Goal: Transaction & Acquisition: Purchase product/service

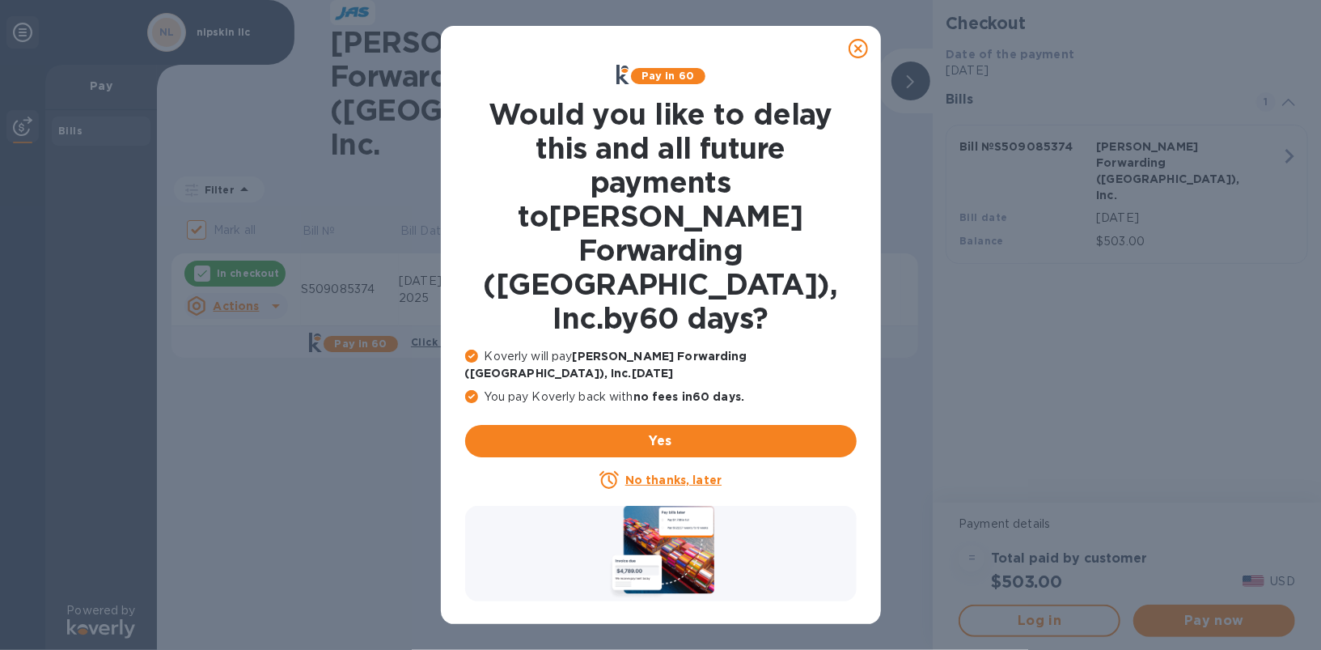
click at [855, 50] on icon at bounding box center [858, 48] width 19 height 19
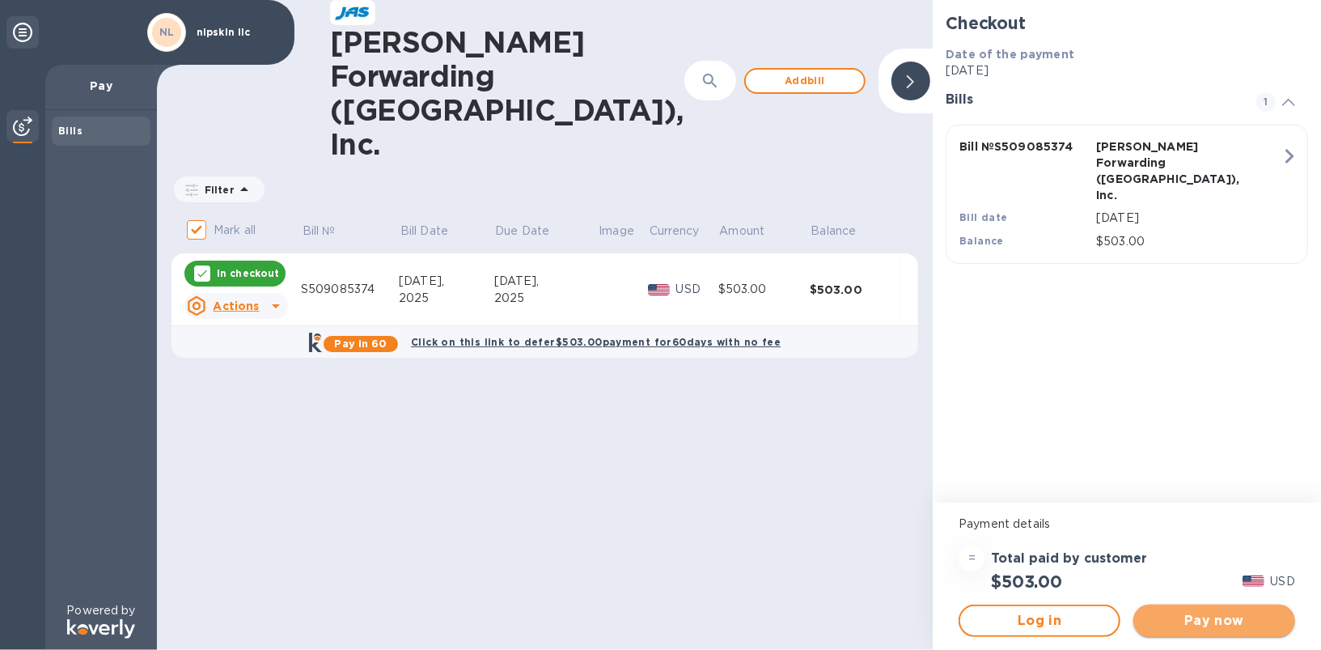
click at [1234, 621] on span "Pay now" at bounding box center [1215, 620] width 136 height 19
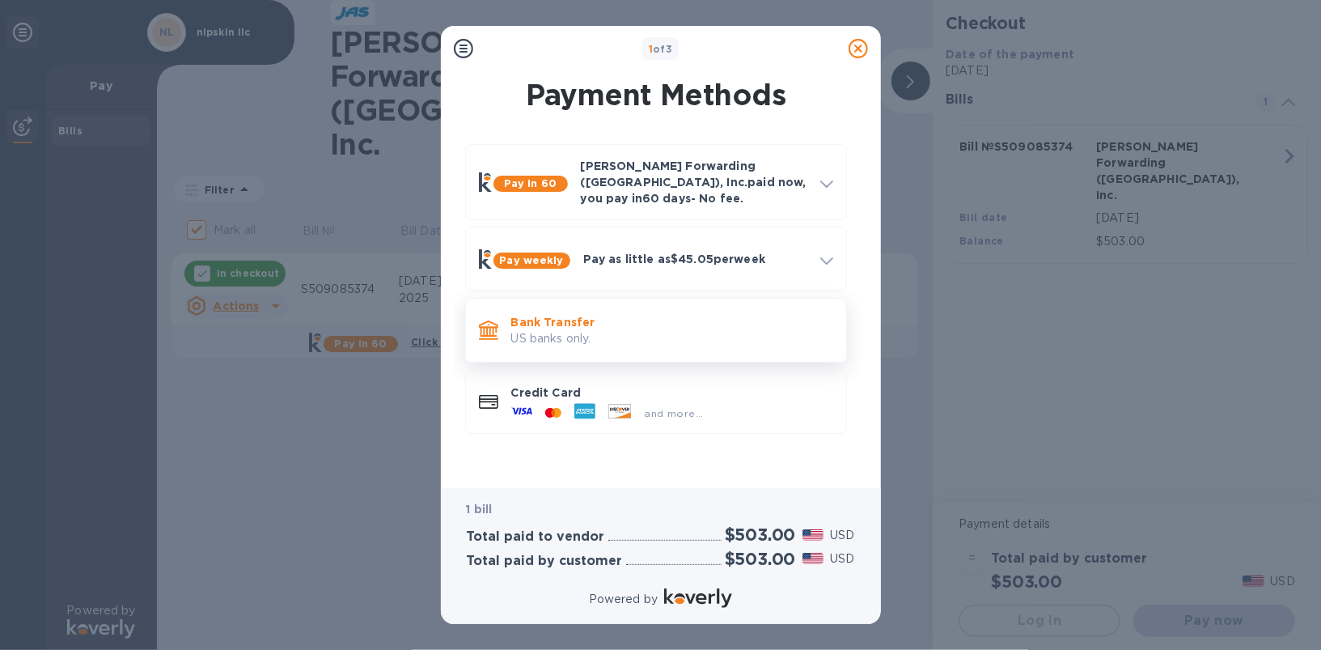
click at [697, 330] on p "US banks only." at bounding box center [672, 338] width 322 height 17
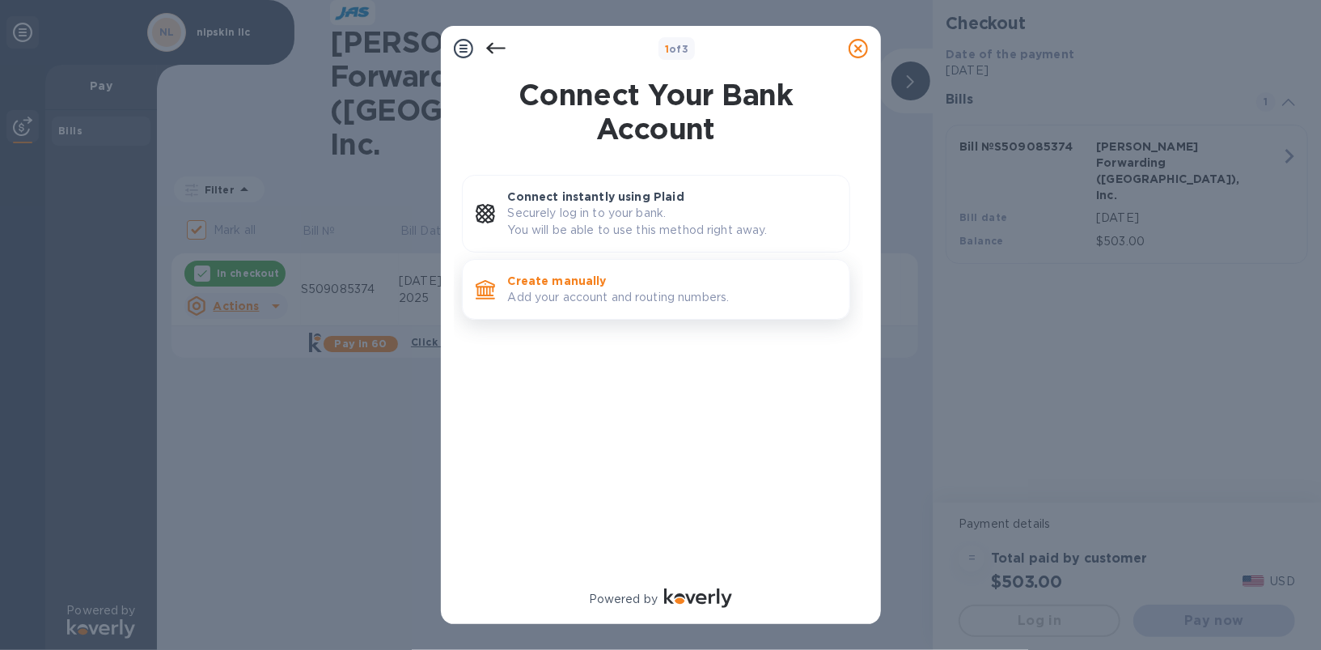
click at [639, 291] on p "Add your account and routing numbers." at bounding box center [672, 297] width 329 height 17
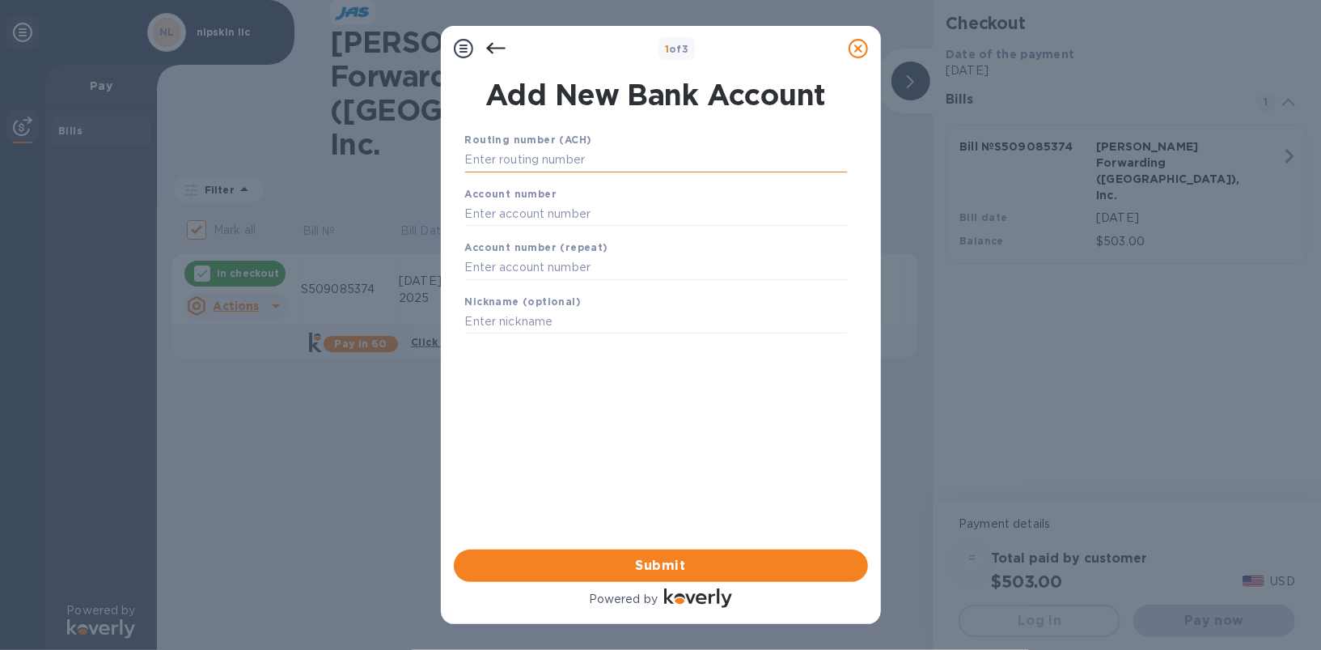
click at [573, 168] on input "text" at bounding box center [656, 160] width 382 height 24
paste input "955089138"
type input "955089138"
click at [557, 210] on input "text" at bounding box center [656, 214] width 382 height 24
paste input "955089138"
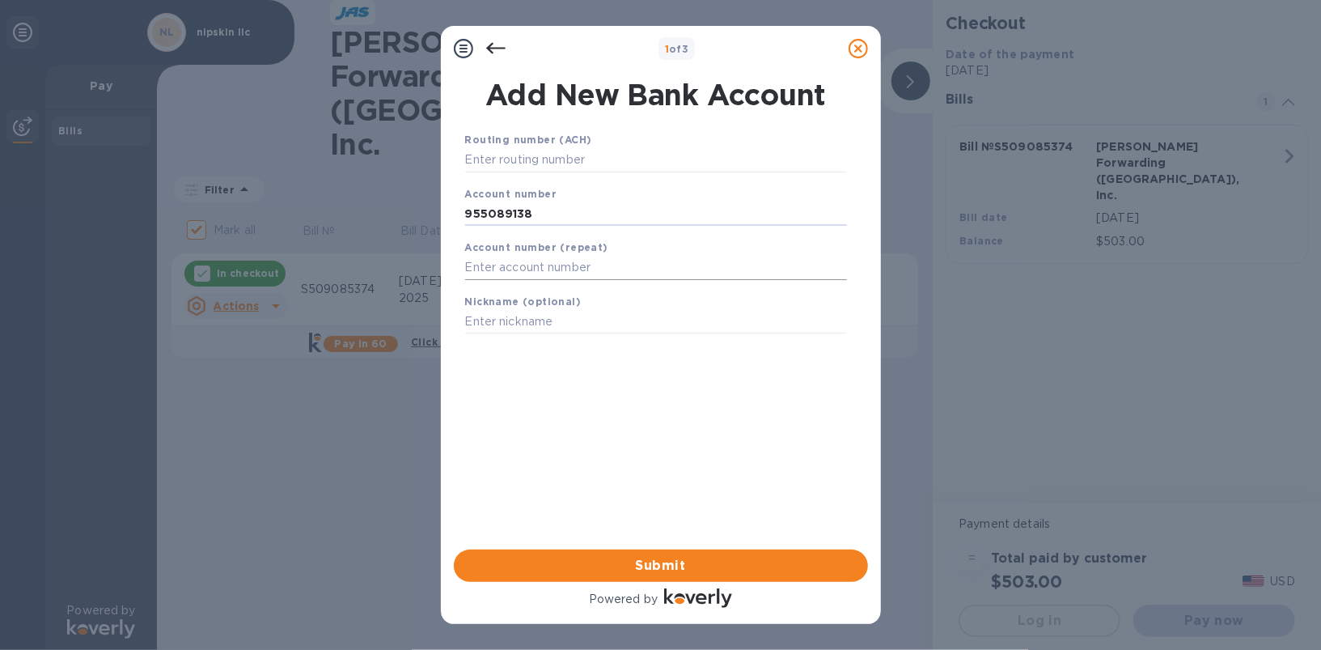
type input "955089138"
click at [549, 263] on input "text" at bounding box center [656, 268] width 382 height 24
paste input "955089138"
type input "955089138"
click at [573, 155] on input "text" at bounding box center [656, 160] width 382 height 24
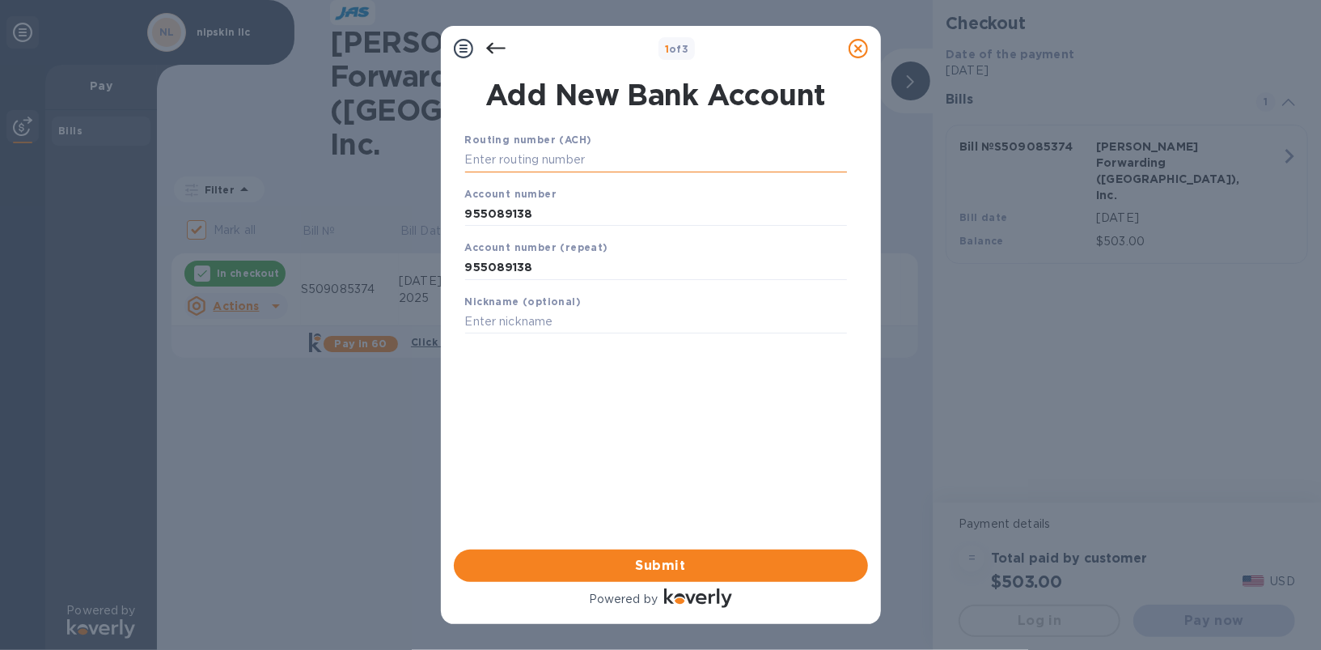
paste input "102001017"
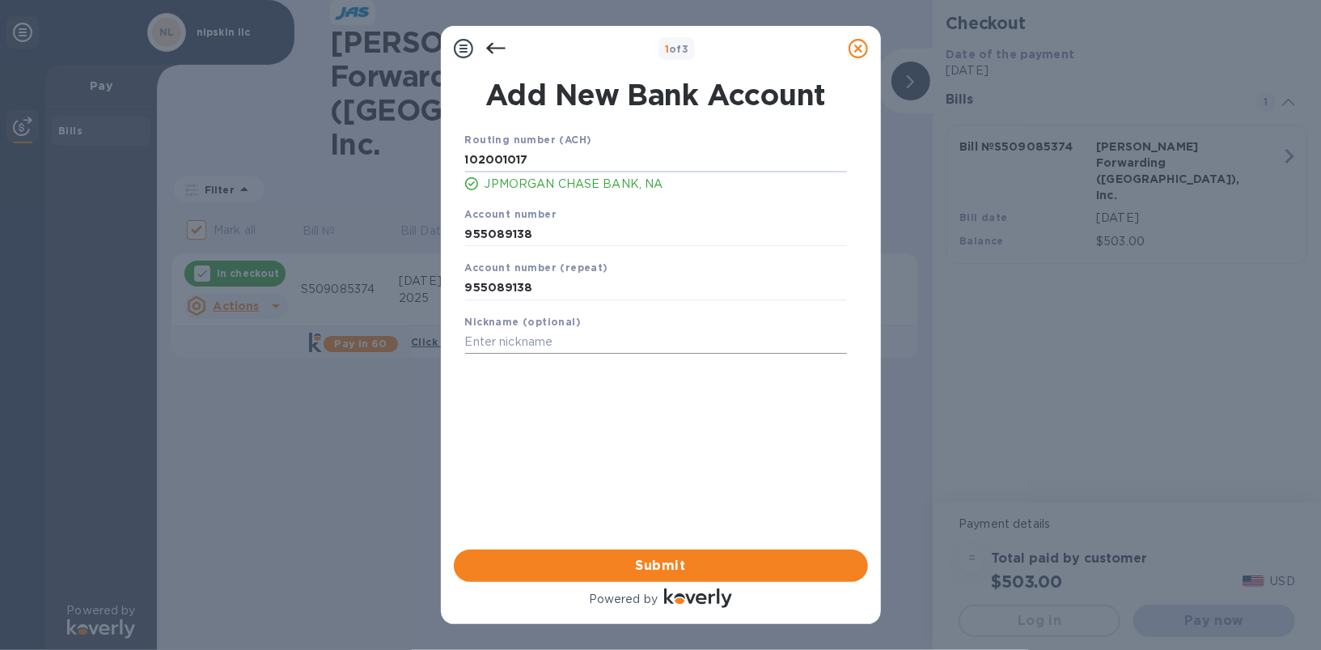
type input "102001017"
click at [521, 336] on input "text" at bounding box center [656, 342] width 382 height 24
click at [537, 347] on input "text" at bounding box center [656, 342] width 382 height 24
type input "chase nipskin"
click at [549, 418] on div "Routing number (ACH) [US_BANK_ROUTING_MICR] JPMORGAN CHASE BANK, NA Account num…" at bounding box center [656, 319] width 414 height 402
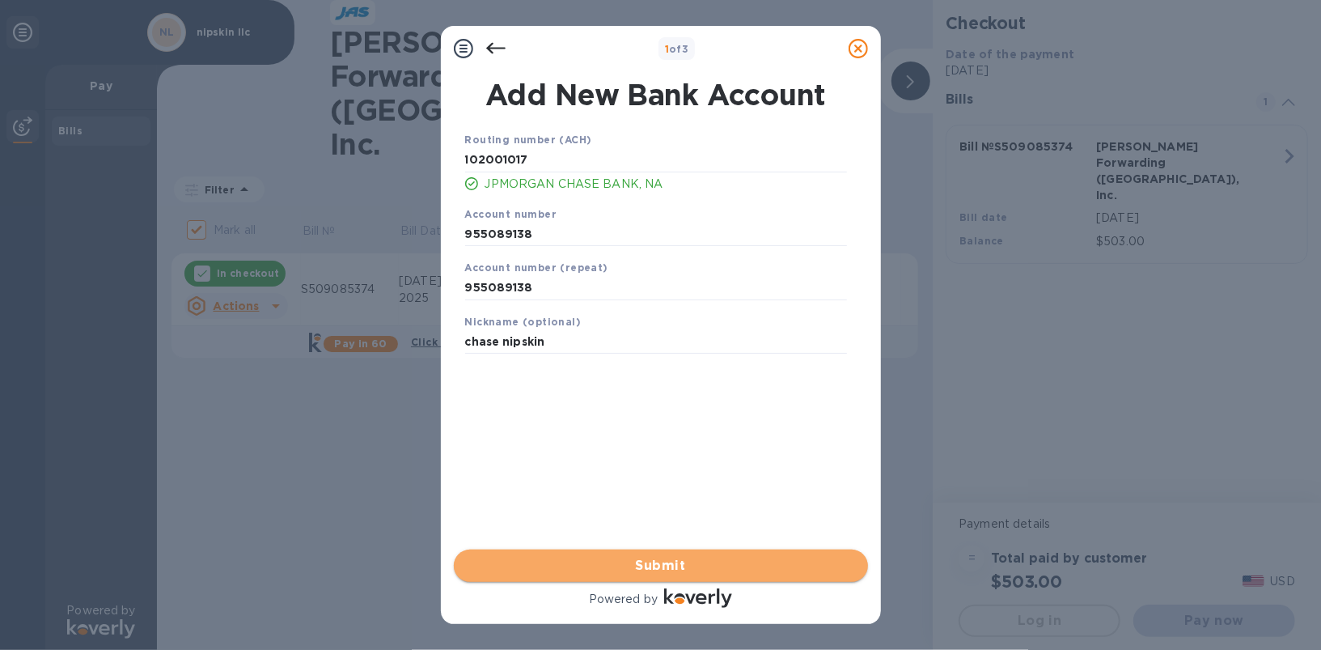
click at [672, 567] on span "Submit" at bounding box center [661, 565] width 388 height 19
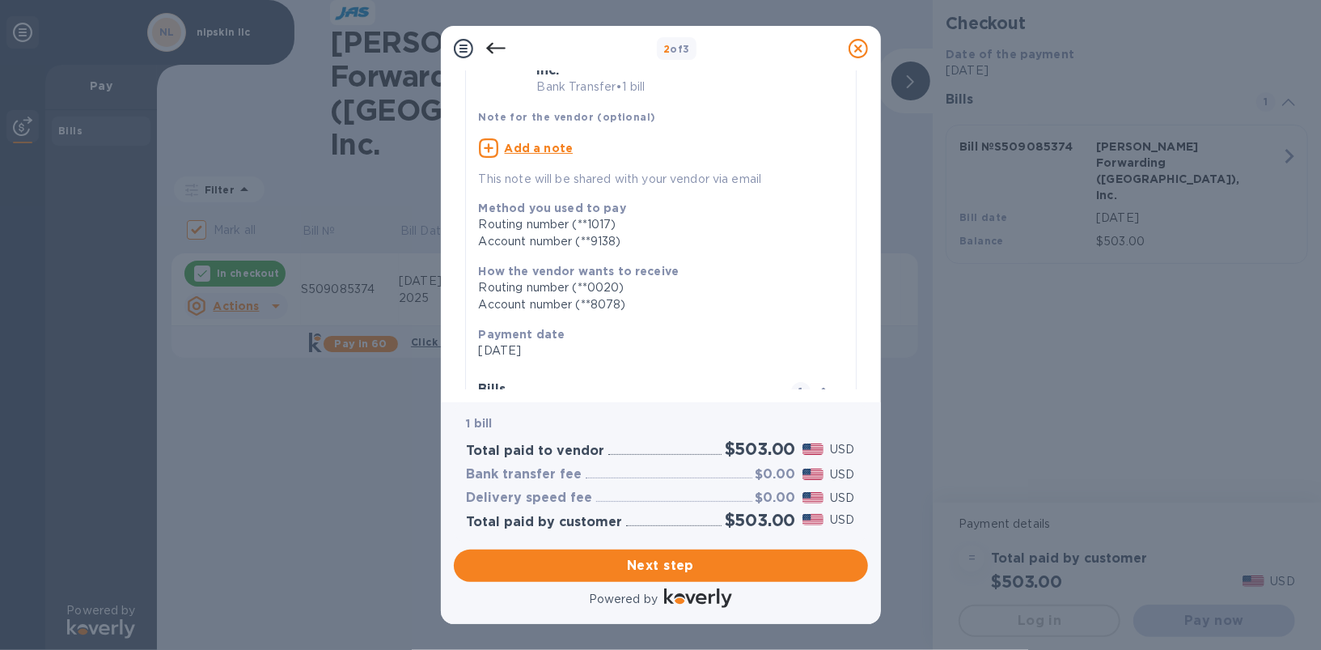
scroll to position [250, 0]
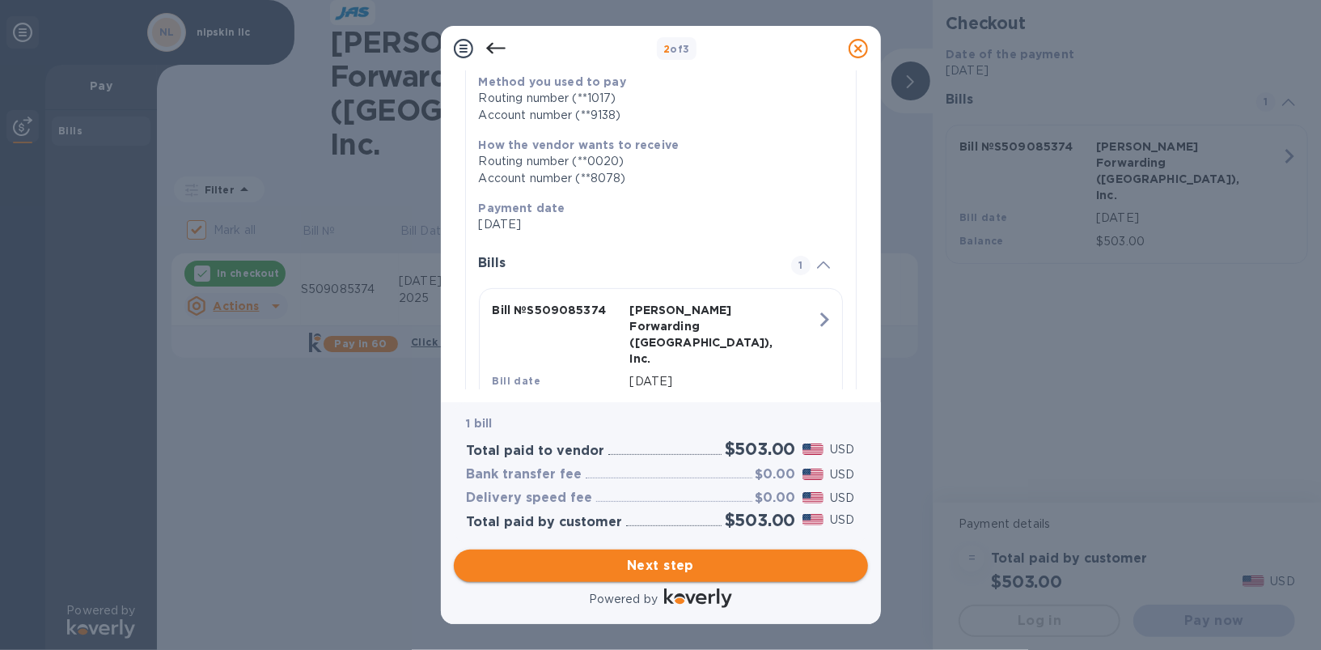
click at [657, 566] on span "Next step" at bounding box center [661, 565] width 388 height 19
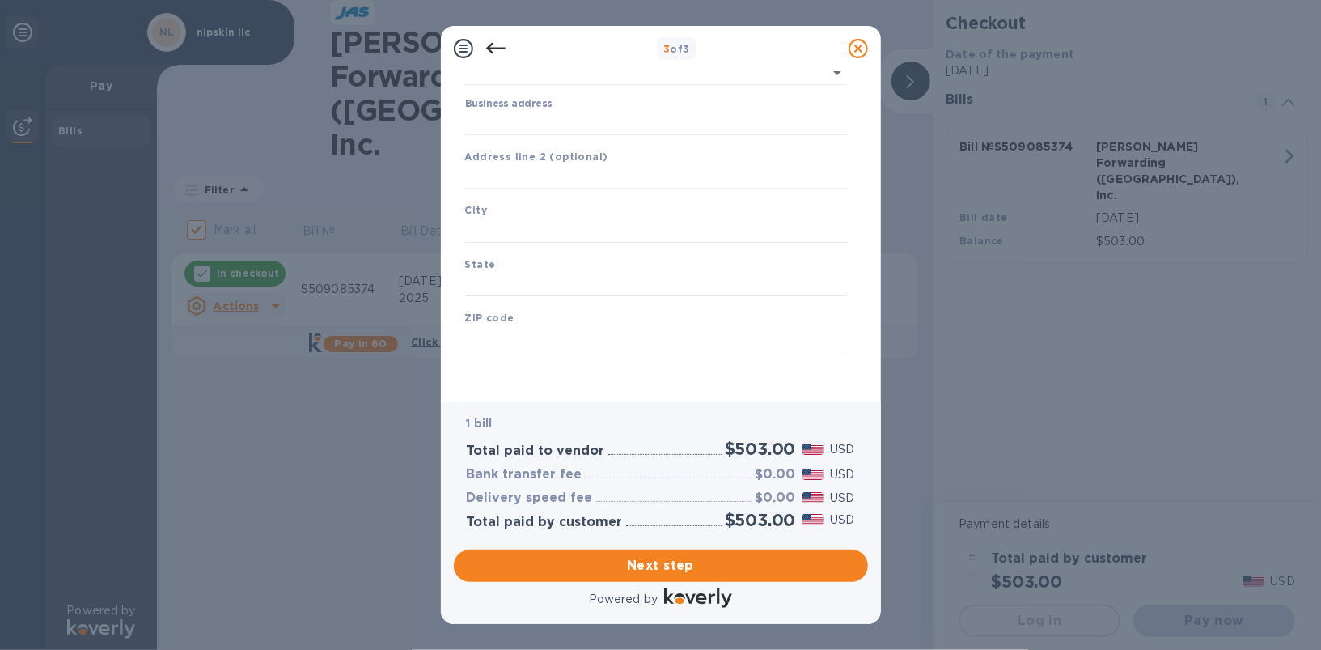
type input "[GEOGRAPHIC_DATA]"
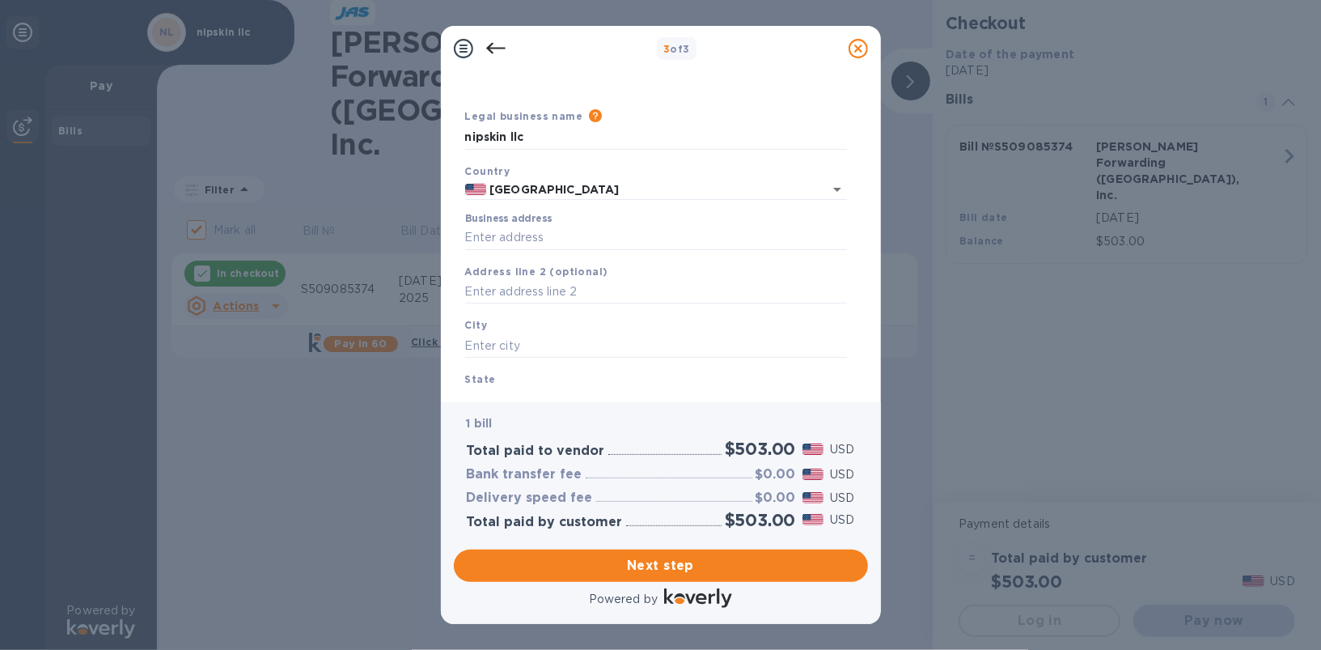
scroll to position [53, 0]
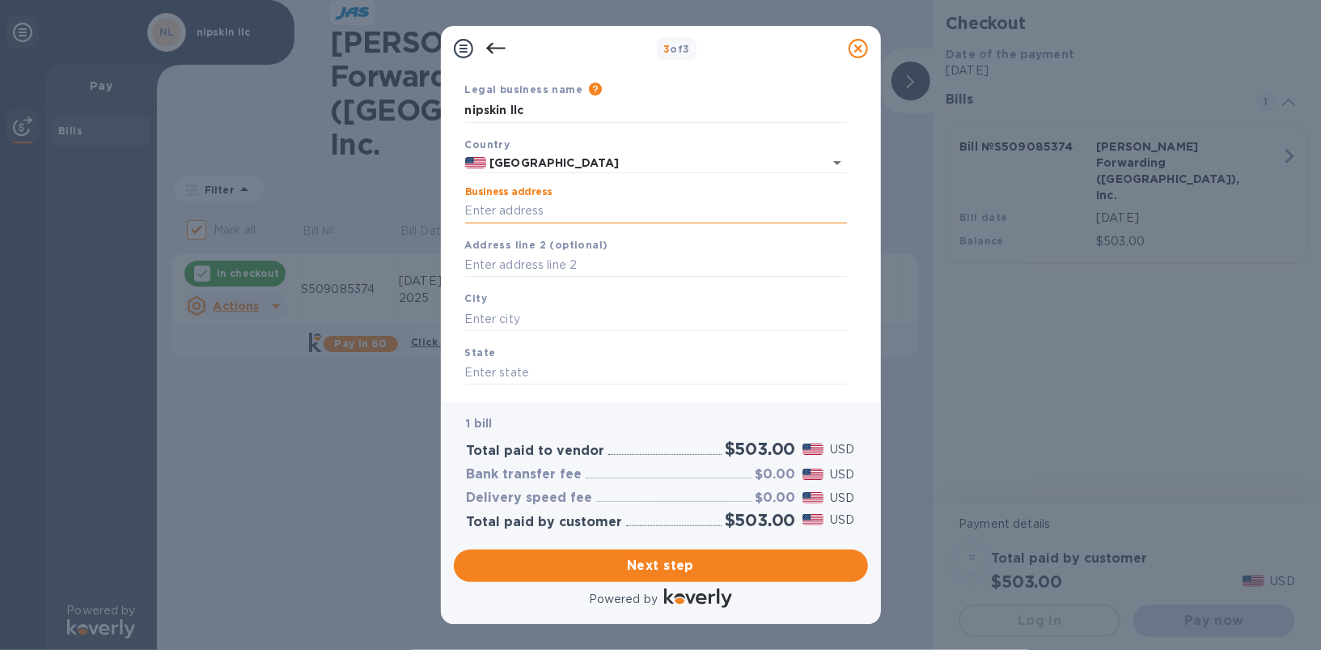
click at [555, 214] on input "Business address" at bounding box center [656, 211] width 382 height 24
type input "2004 foxtail ln"
click at [554, 315] on input "text" at bounding box center [656, 319] width 382 height 24
type input "lafayette"
click at [533, 367] on input "text" at bounding box center [656, 373] width 382 height 24
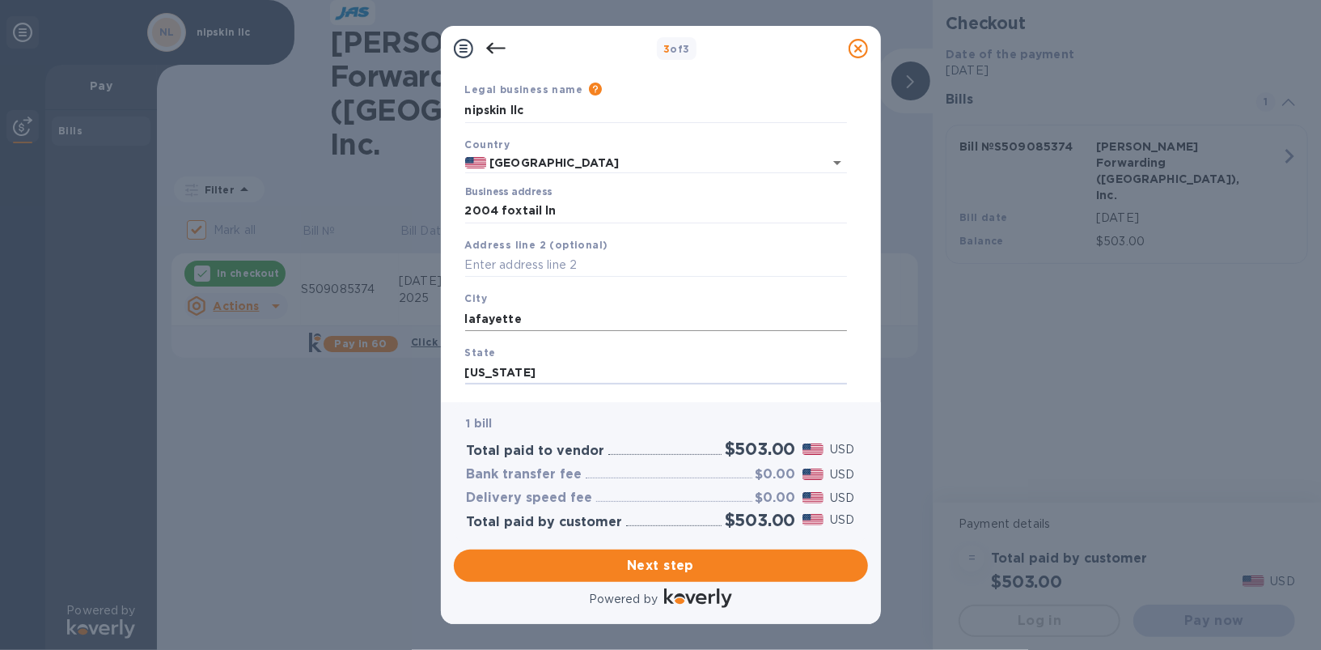
type input "[US_STATE]"
click at [579, 311] on input "lafayette" at bounding box center [656, 319] width 382 height 24
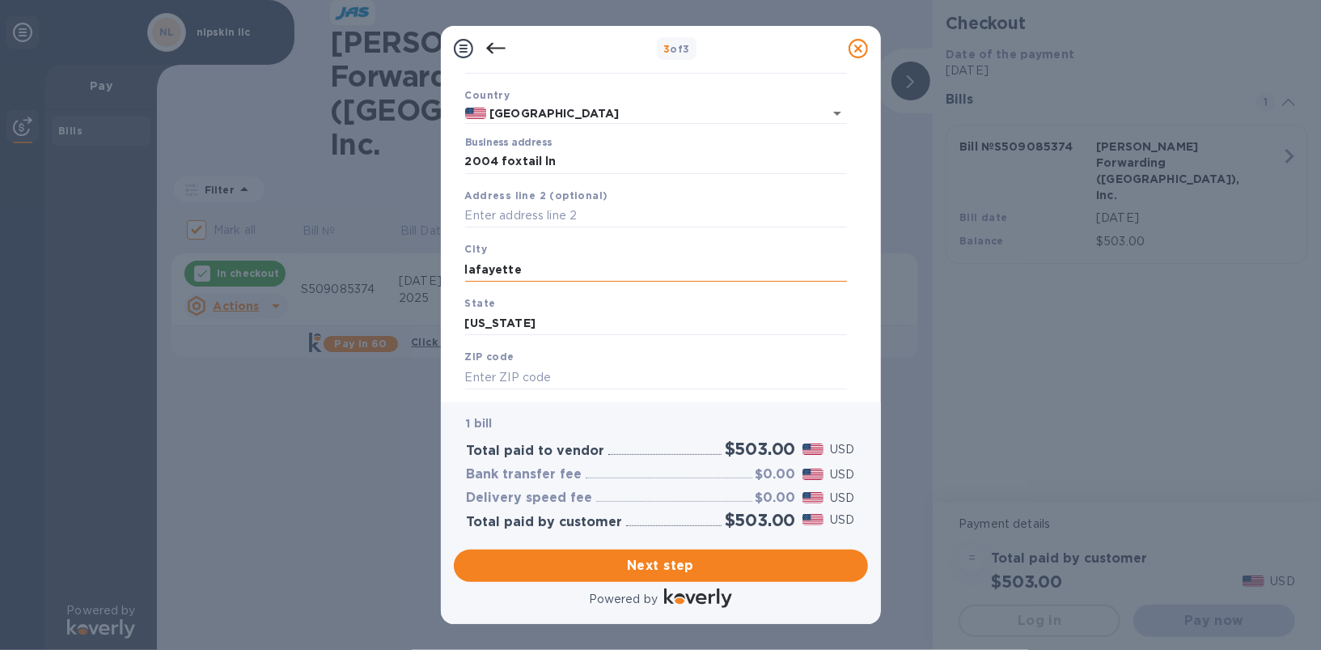
scroll to position [142, 0]
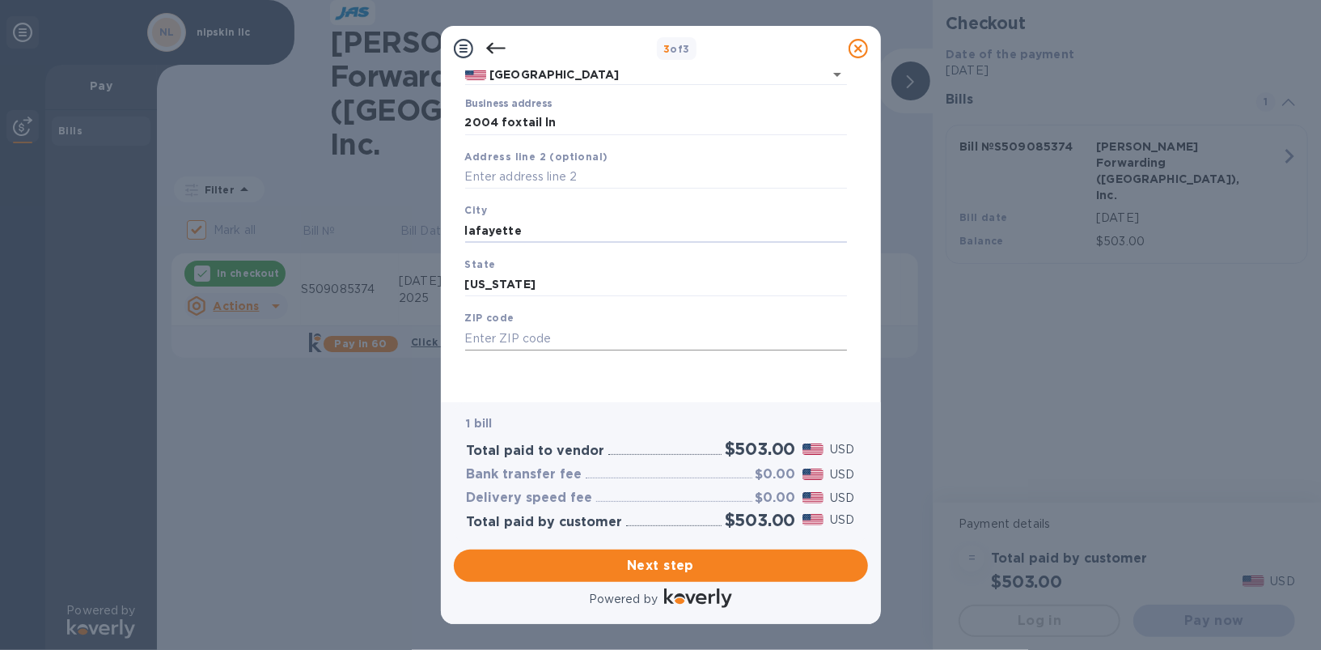
click at [558, 337] on input "text" at bounding box center [656, 338] width 382 height 24
type input "80026"
click at [576, 361] on div "Save" at bounding box center [656, 363] width 395 height 13
click at [673, 575] on span "Next step" at bounding box center [661, 565] width 388 height 19
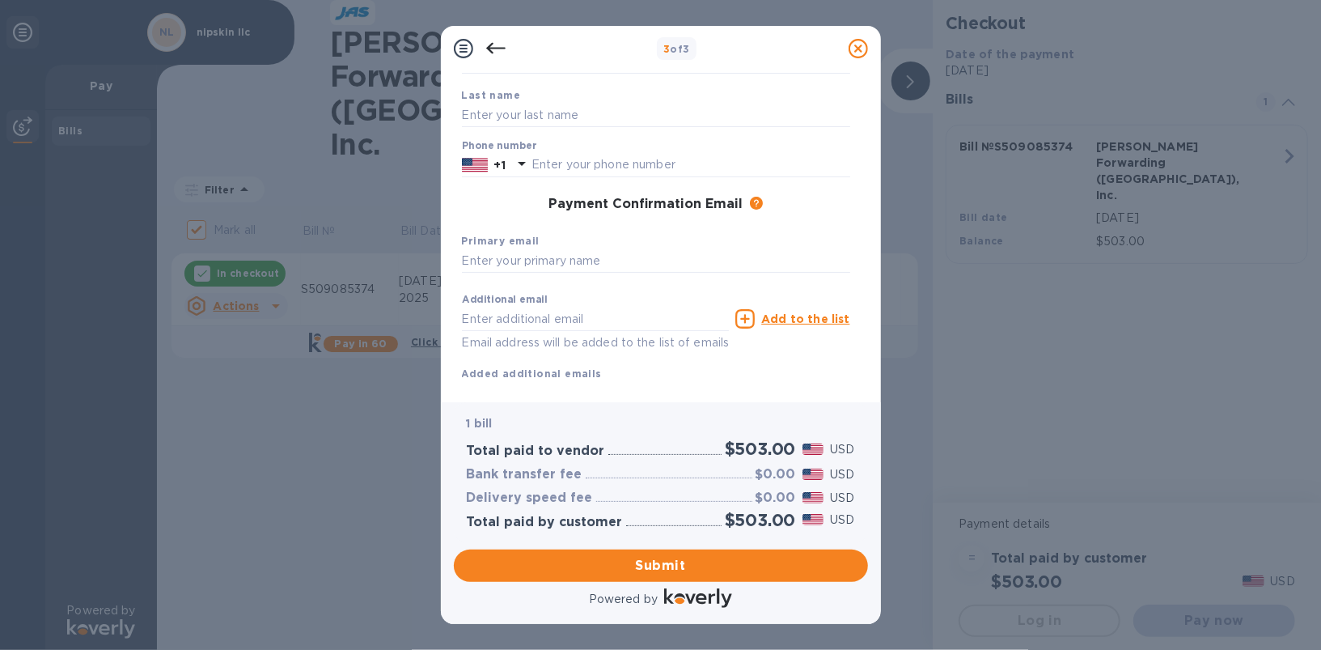
scroll to position [168, 0]
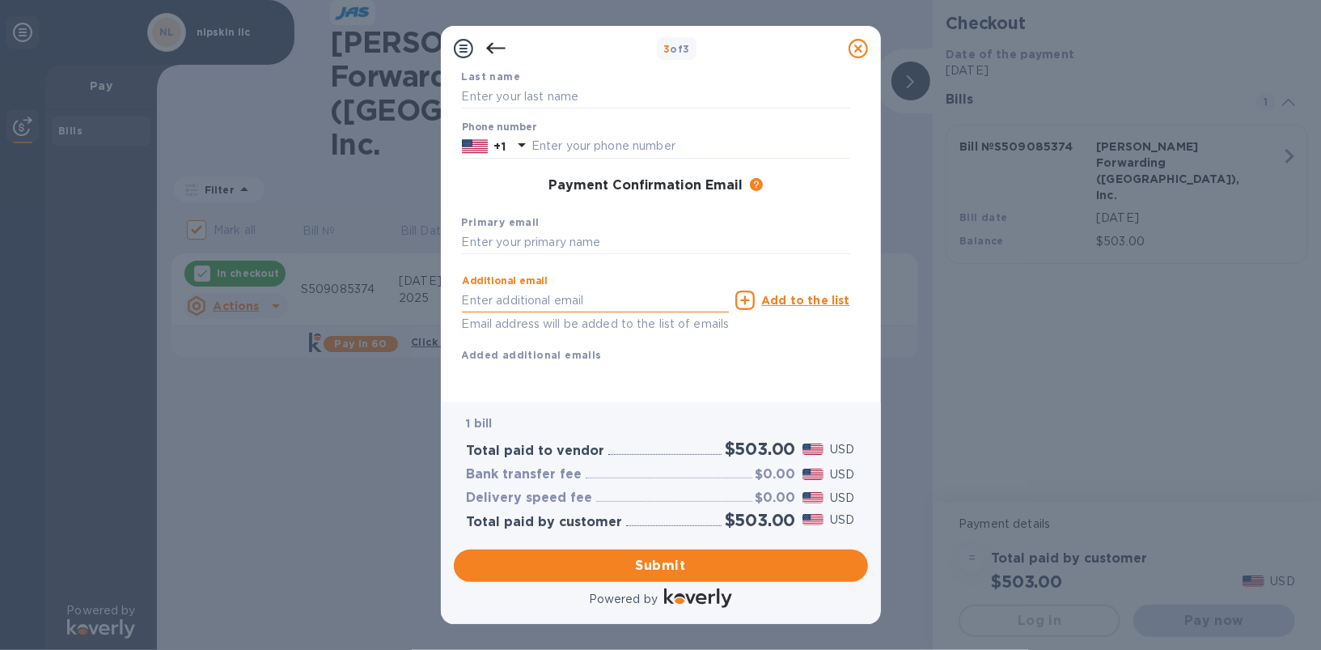
click at [589, 298] on input "text" at bounding box center [596, 300] width 268 height 24
click at [616, 218] on div "Primary email" at bounding box center [656, 234] width 401 height 54
click at [605, 299] on input "text" at bounding box center [596, 300] width 268 height 24
type input "[PERSON_NAME][EMAIL_ADDRESS][PERSON_NAME][DOMAIN_NAME]"
click at [850, 348] on div "Additional email [PERSON_NAME][EMAIL_ADDRESS][PERSON_NAME][DOMAIN_NAME] Email a…" at bounding box center [656, 315] width 388 height 96
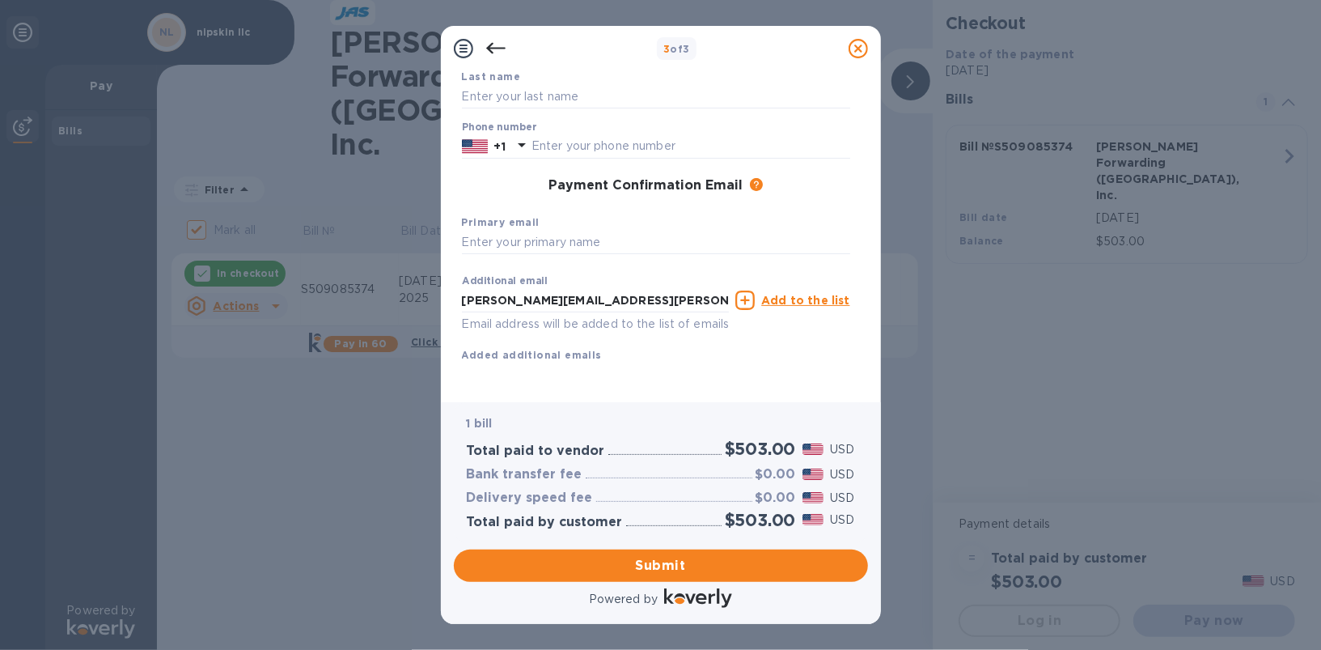
scroll to position [180, 0]
click at [707, 556] on span "Submit" at bounding box center [661, 565] width 388 height 19
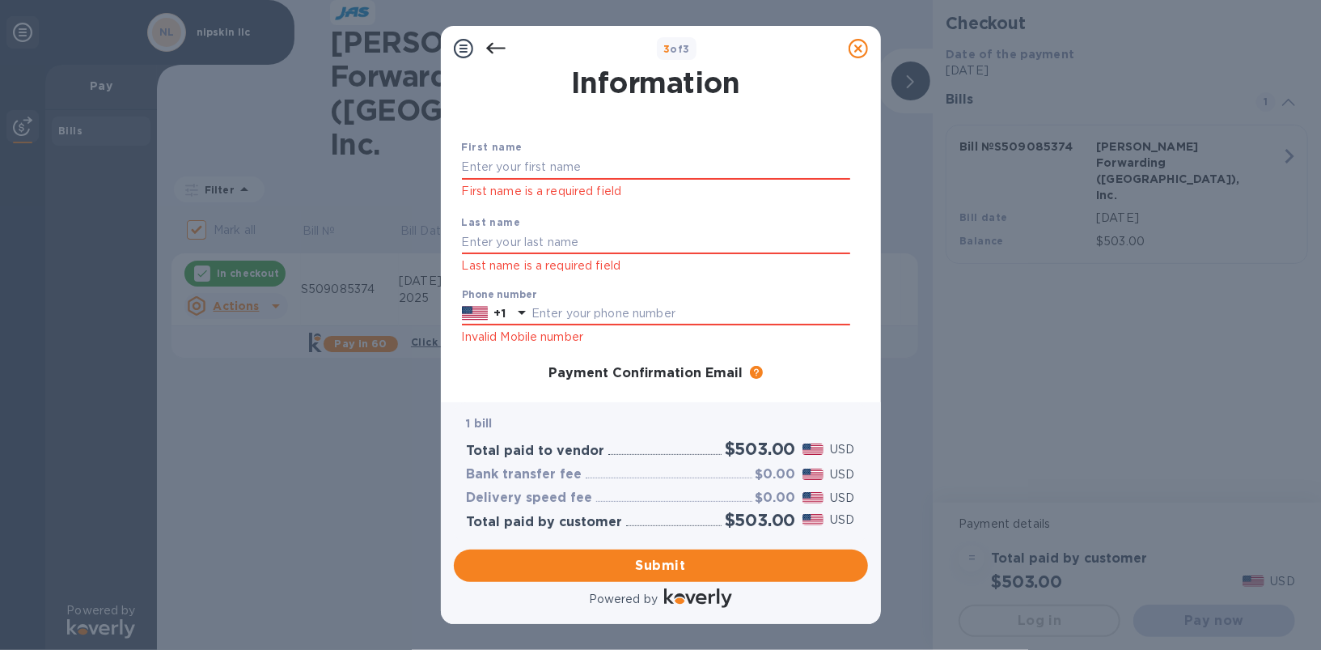
scroll to position [21, 0]
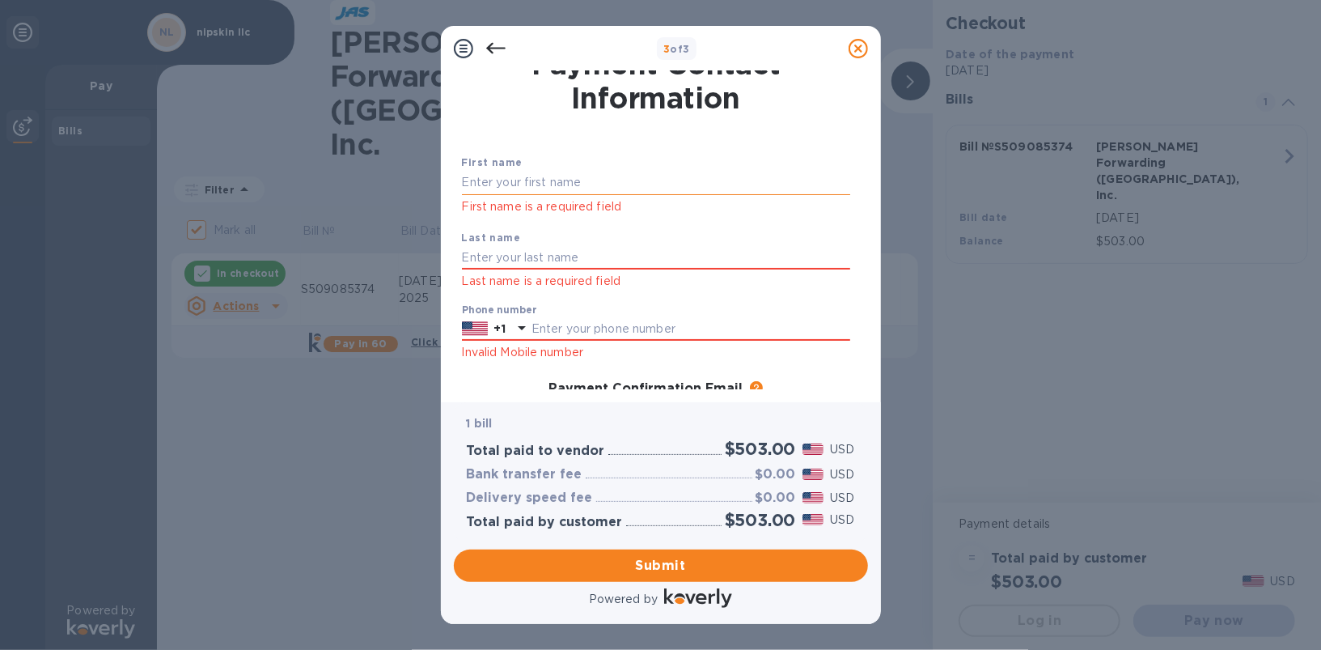
click at [585, 191] on input "text" at bounding box center [656, 183] width 388 height 24
type input "[PERSON_NAME]"
type input "7866041293"
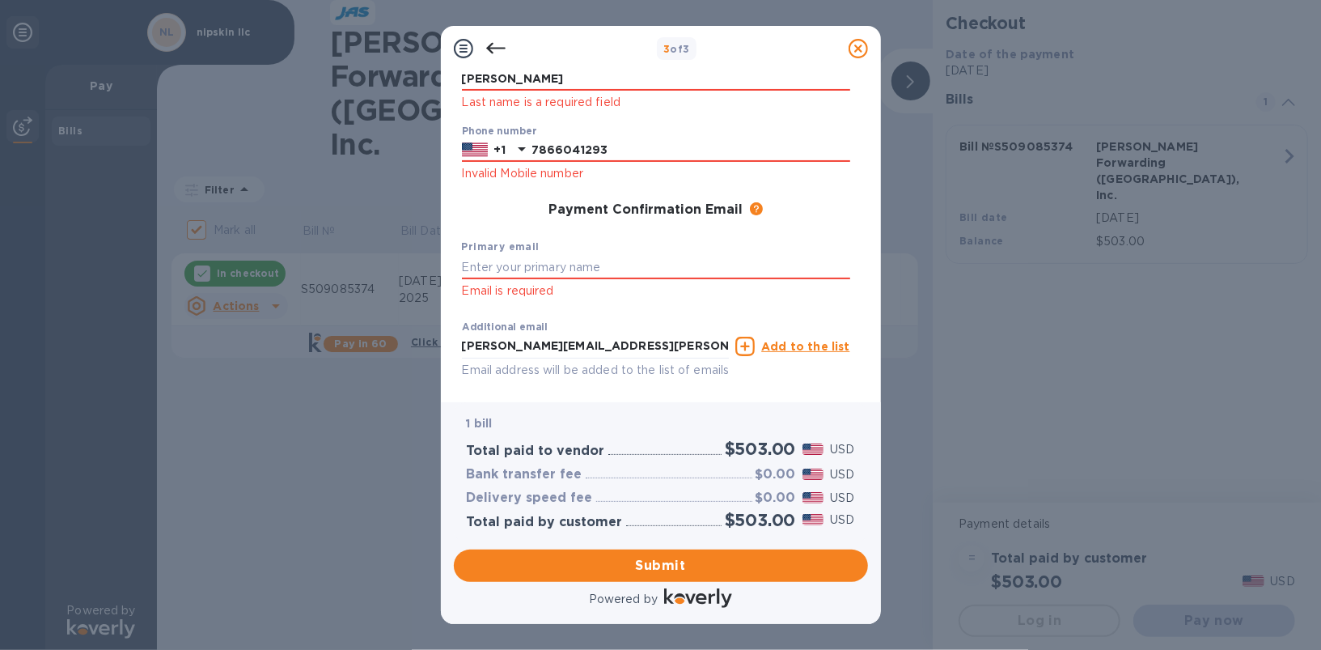
click at [601, 252] on div "Primary email Email is required" at bounding box center [656, 268] width 401 height 75
click at [601, 272] on input "text" at bounding box center [656, 267] width 388 height 24
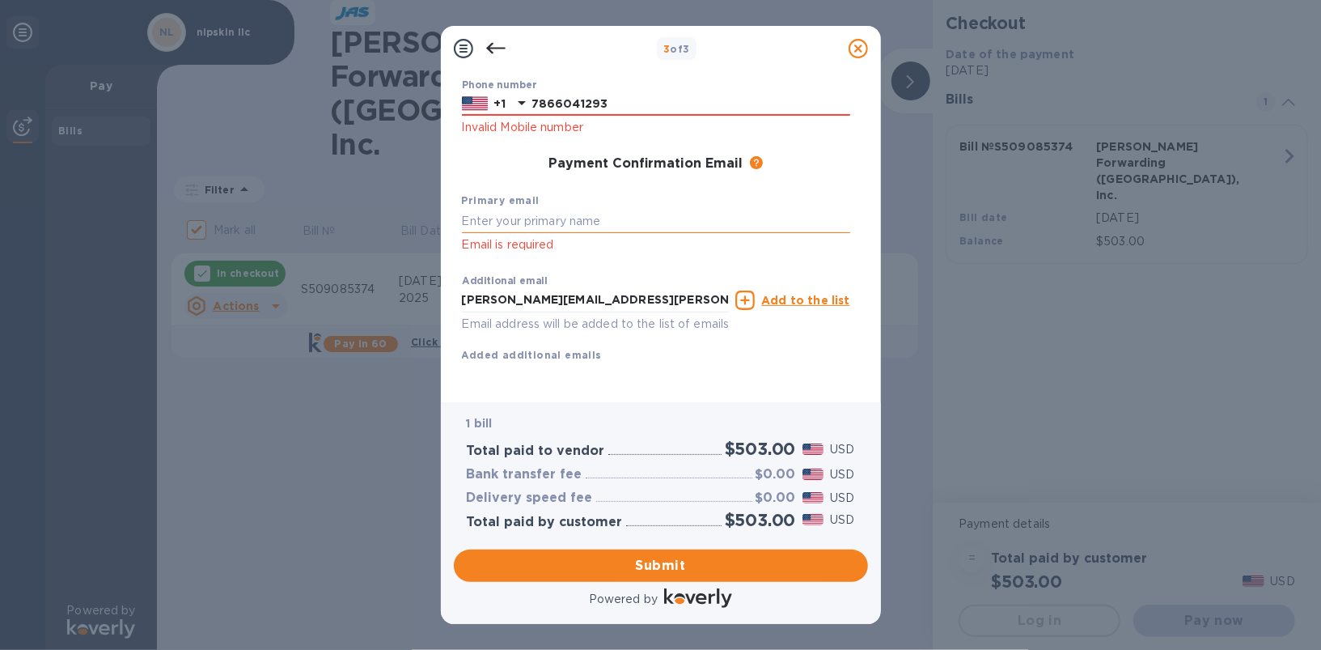
scroll to position [265, 0]
drag, startPoint x: 605, startPoint y: 281, endPoint x: 393, endPoint y: 281, distance: 211.2
click at [393, 281] on div "3 of 3 Payment Contact Information First name [PERSON_NAME] First name is a req…" at bounding box center [660, 325] width 1321 height 650
click at [574, 209] on input "text" at bounding box center [656, 221] width 388 height 24
paste input "[PERSON_NAME][EMAIL_ADDRESS][PERSON_NAME][DOMAIN_NAME]"
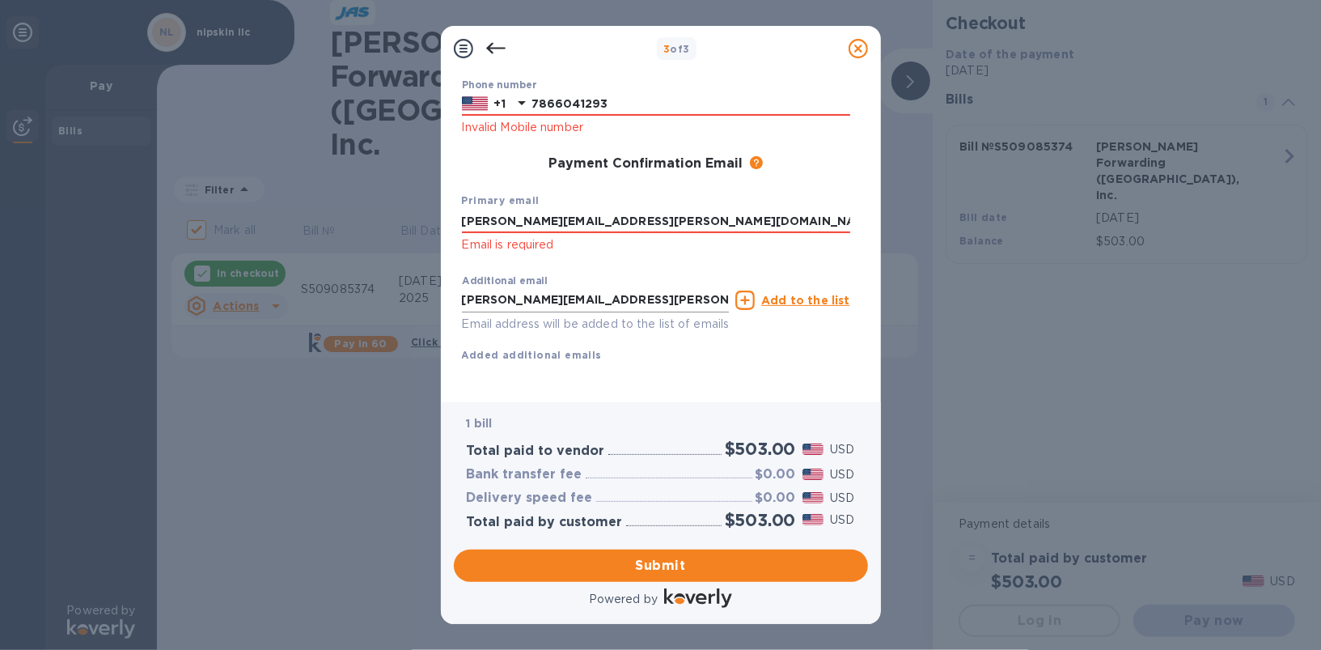
type input "[PERSON_NAME][EMAIL_ADDRESS][PERSON_NAME][DOMAIN_NAME]"
click at [615, 288] on input "[PERSON_NAME][EMAIL_ADDRESS][PERSON_NAME][DOMAIN_NAME]" at bounding box center [596, 300] width 268 height 24
type input "[EMAIL_ADDRESS][DOMAIN_NAME]"
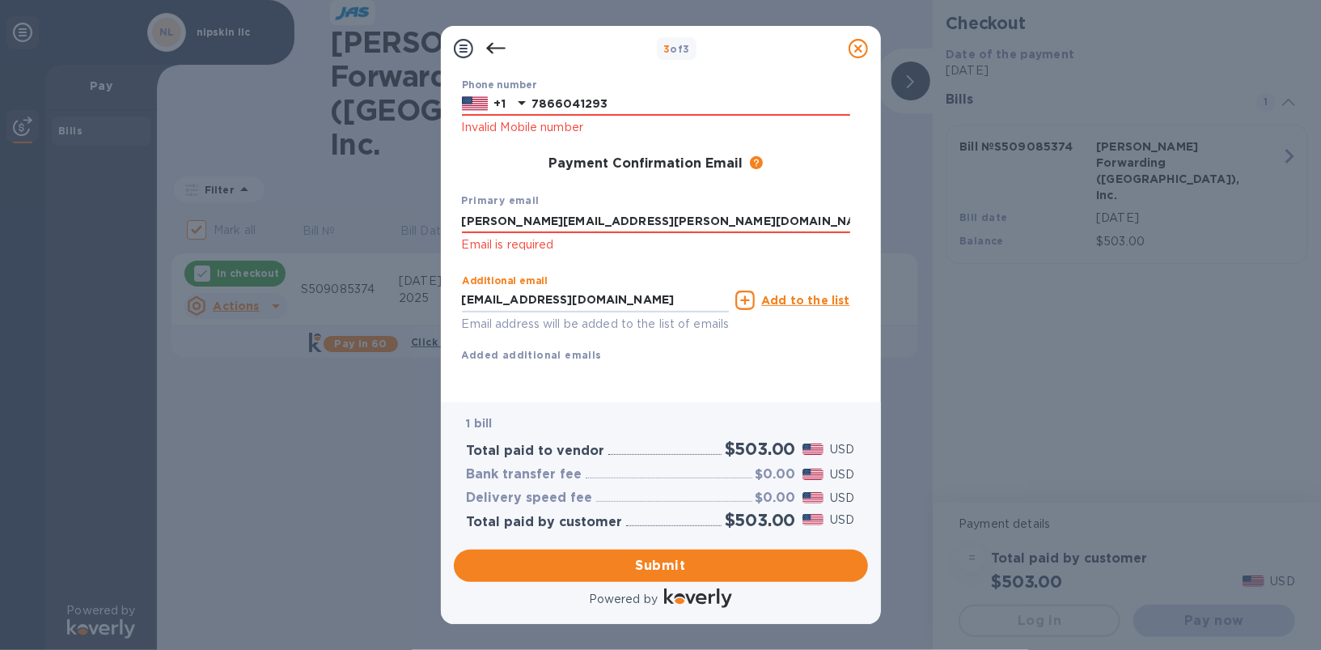
click at [645, 333] on div "Additional email [EMAIL_ADDRESS][DOMAIN_NAME] Email address will be added to th…" at bounding box center [656, 315] width 388 height 96
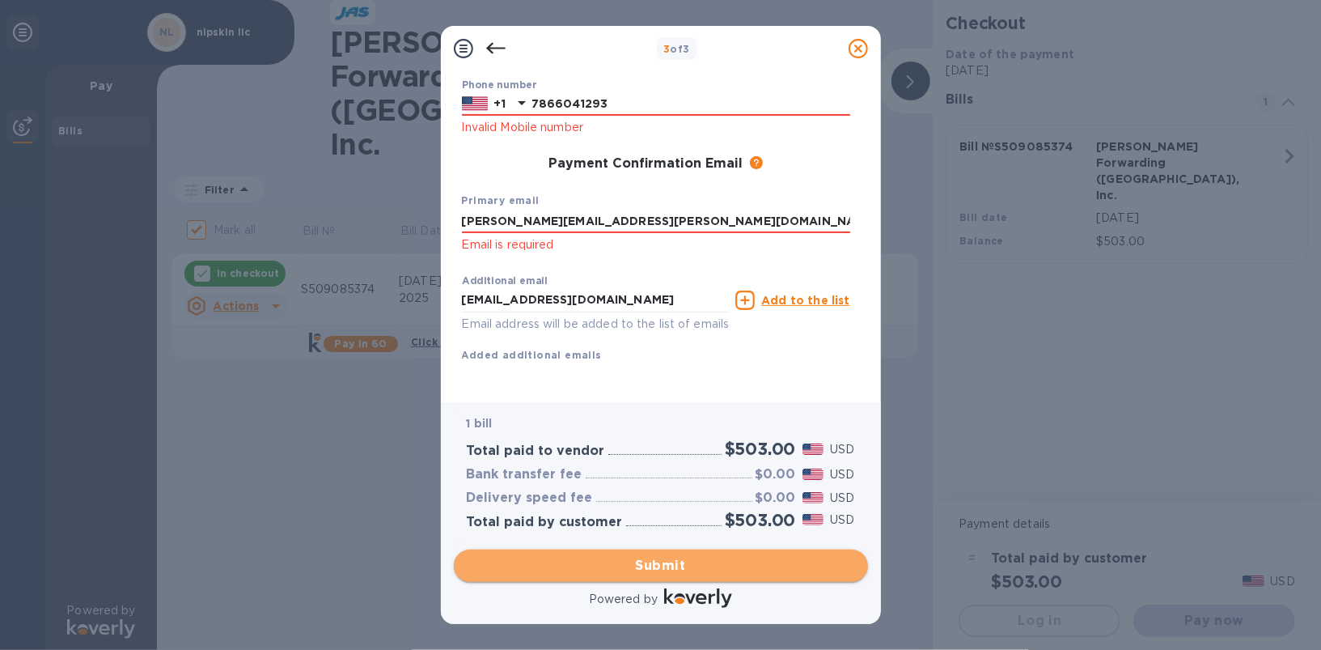
click at [698, 574] on span "Submit" at bounding box center [661, 565] width 388 height 19
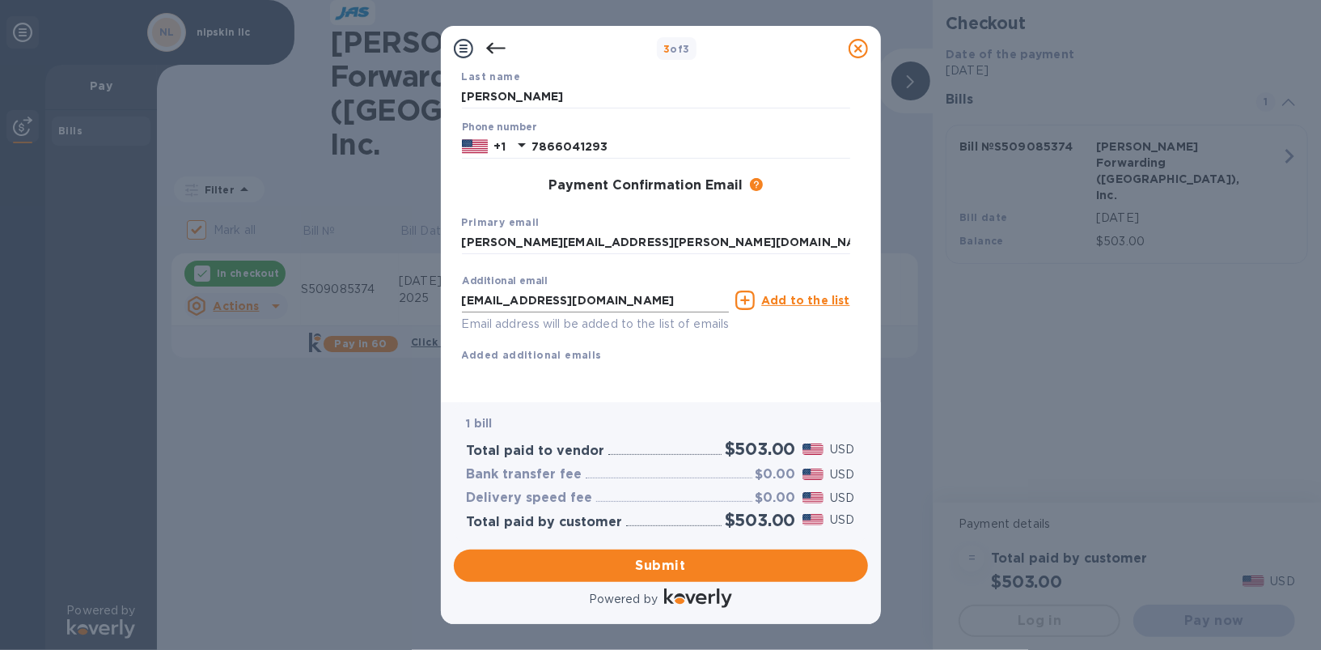
scroll to position [0, 0]
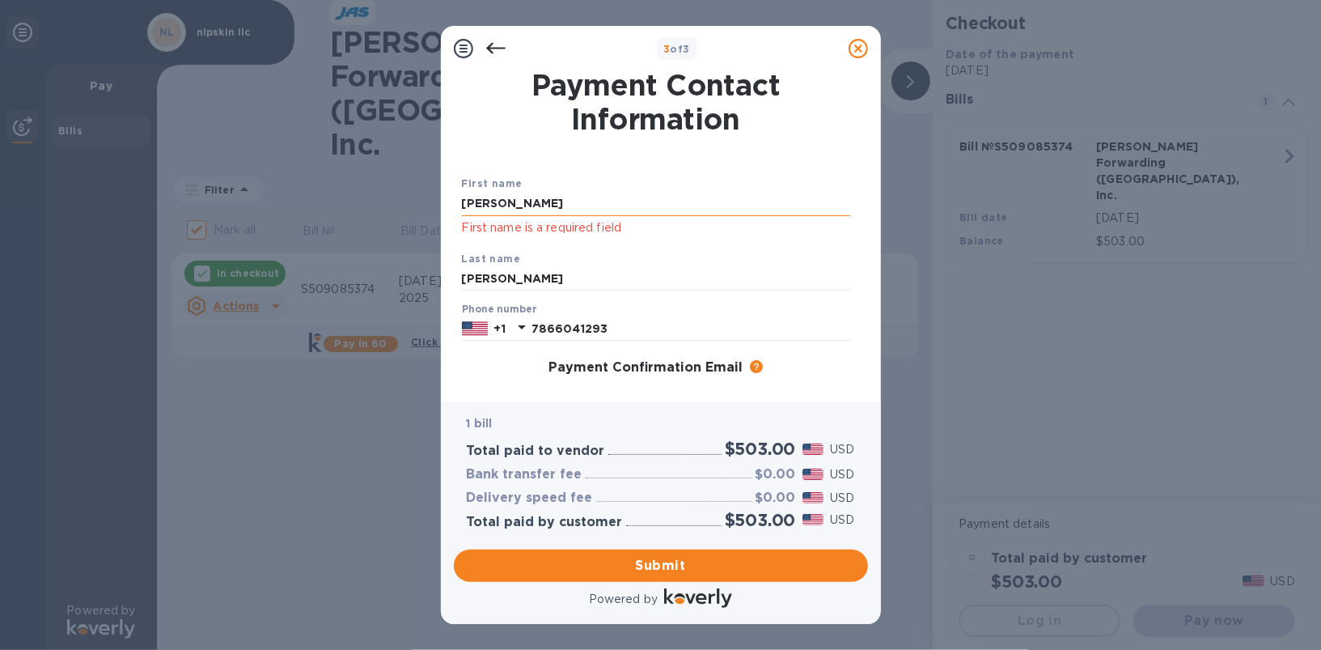
click at [547, 203] on input "[PERSON_NAME]" at bounding box center [656, 204] width 388 height 24
click button "Submit" at bounding box center [0, 0] width 0 height 0
type input "[PERSON_NAME]"
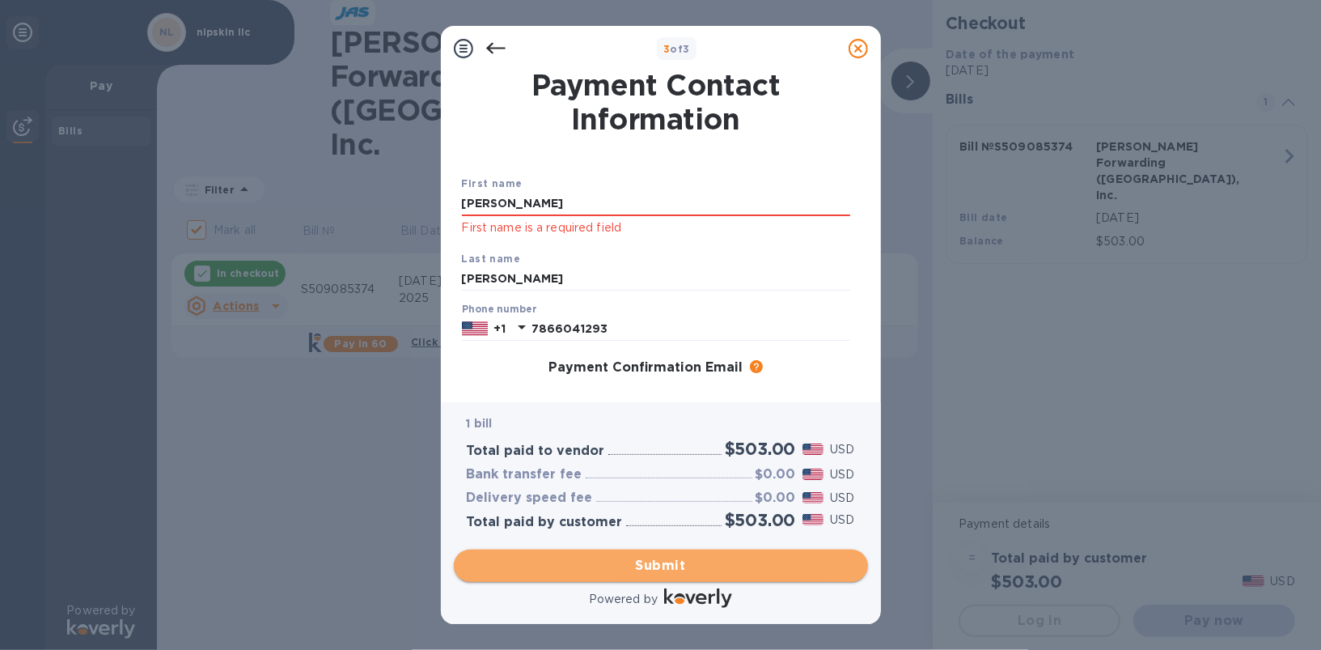
click at [656, 563] on span "Submit" at bounding box center [661, 565] width 388 height 19
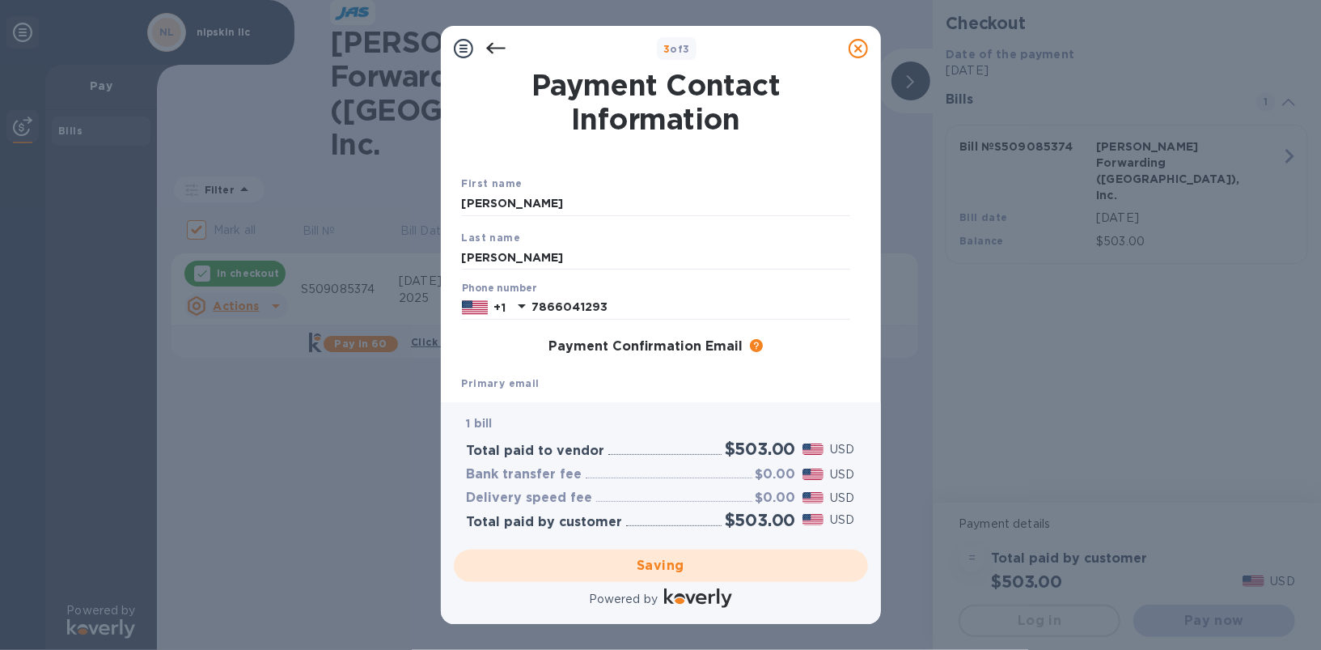
checkbox input "false"
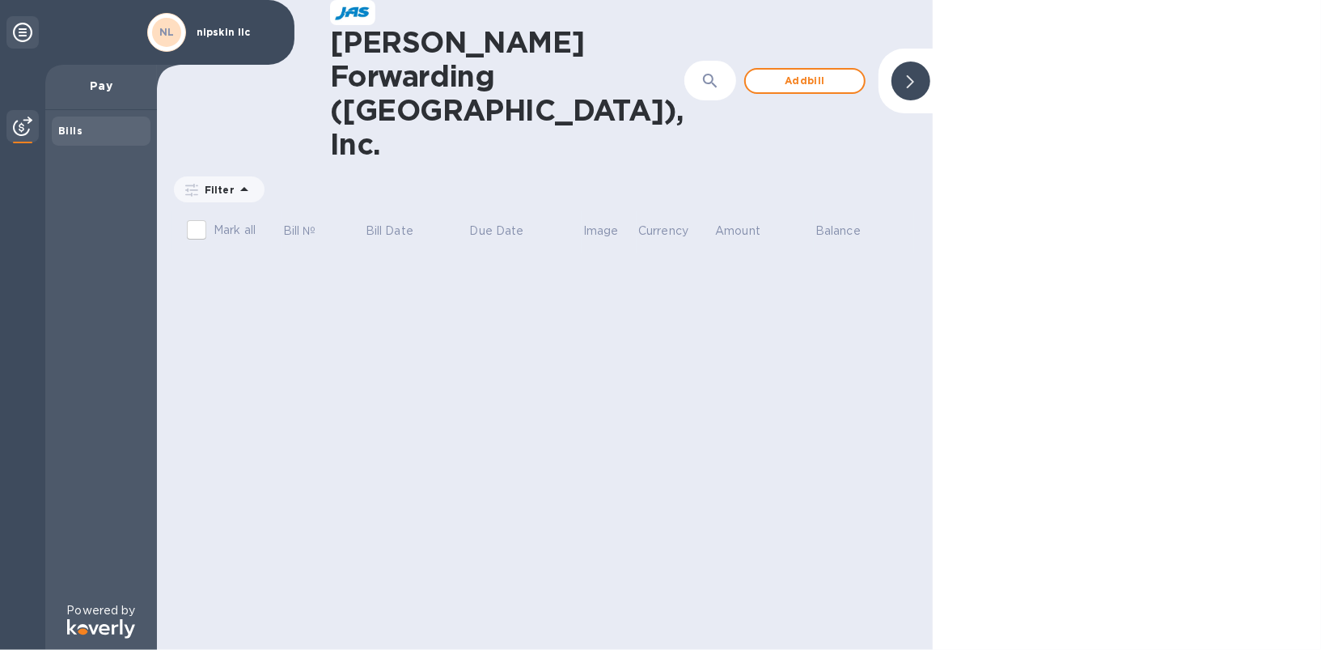
click at [371, 250] on div "[PERSON_NAME] Forwarding ([GEOGRAPHIC_DATA]), Inc. ​ Add [PERSON_NAME] to hide …" at bounding box center [545, 325] width 776 height 650
